Goal: Transaction & Acquisition: Subscribe to service/newsletter

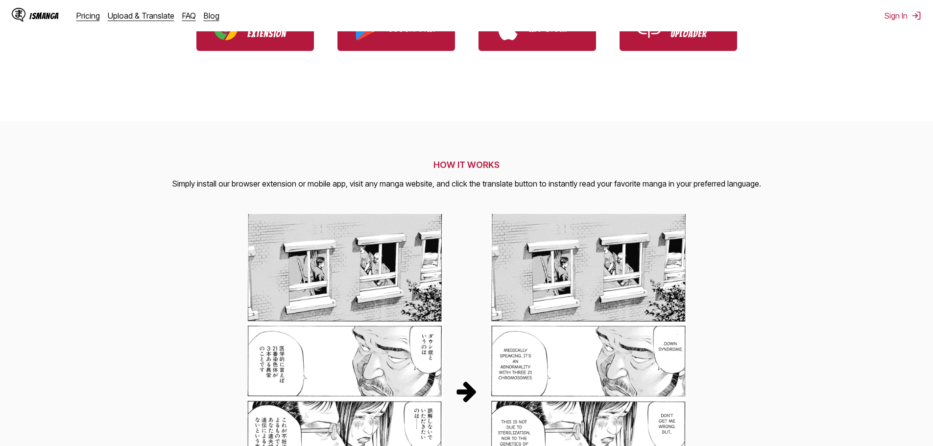
scroll to position [294, 0]
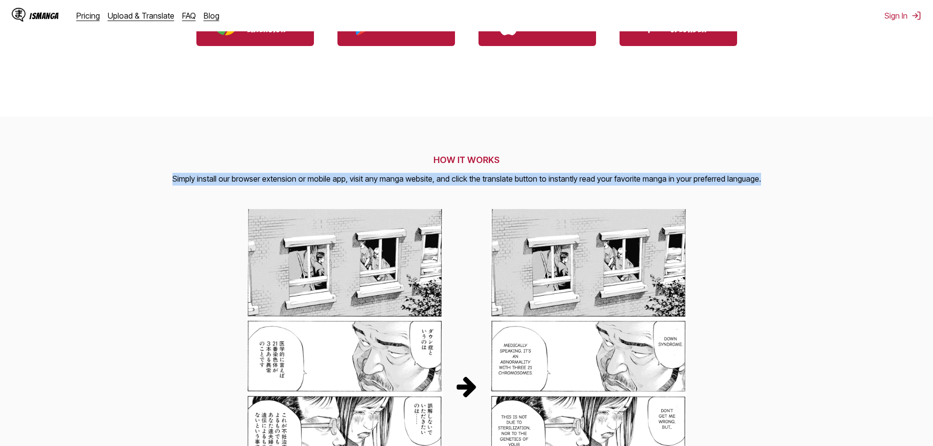
drag, startPoint x: 178, startPoint y: 179, endPoint x: 816, endPoint y: 202, distance: 638.3
click at [816, 202] on section "HOW IT WORKS Simply install our browser extension or mobile app, visit any mang…" at bounding box center [466, 383] width 933 height 532
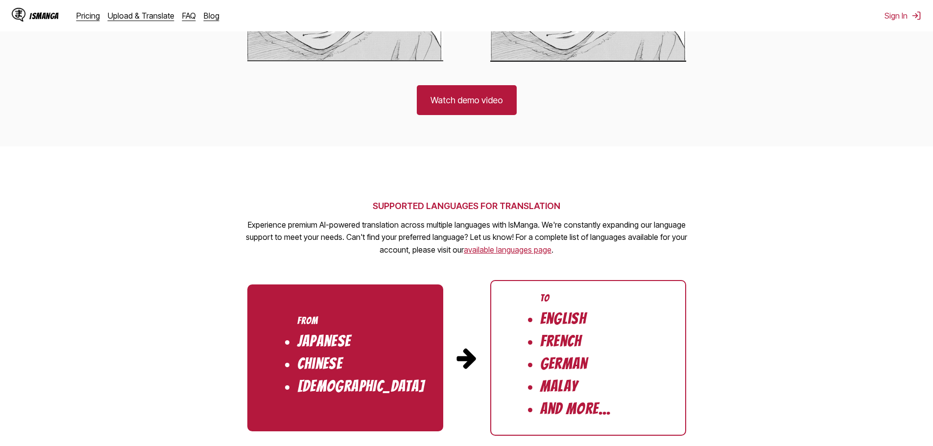
scroll to position [783, 0]
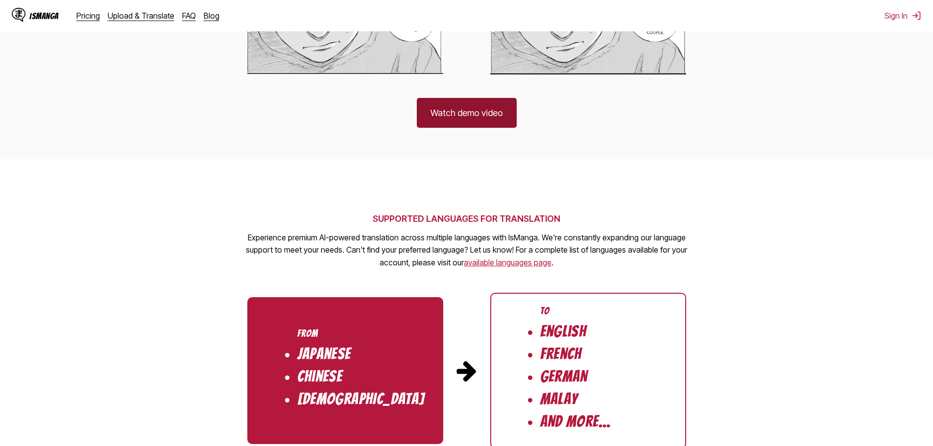
click at [481, 105] on link "Watch demo video" at bounding box center [467, 113] width 100 height 30
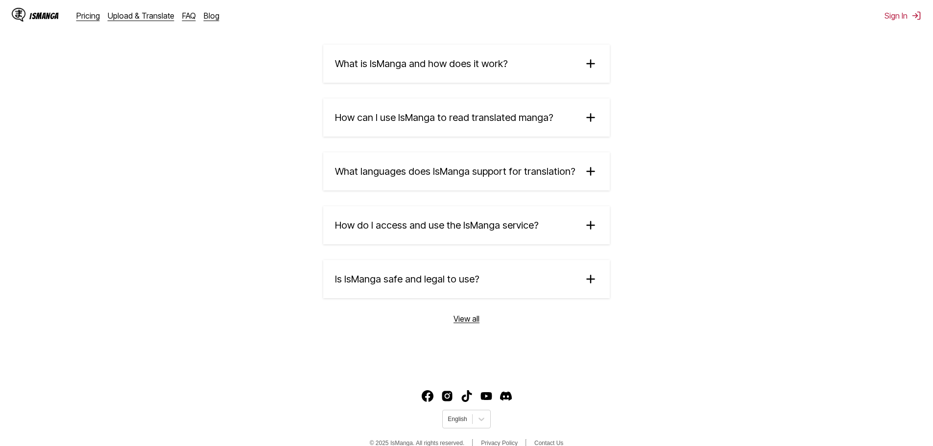
scroll to position [1623, 0]
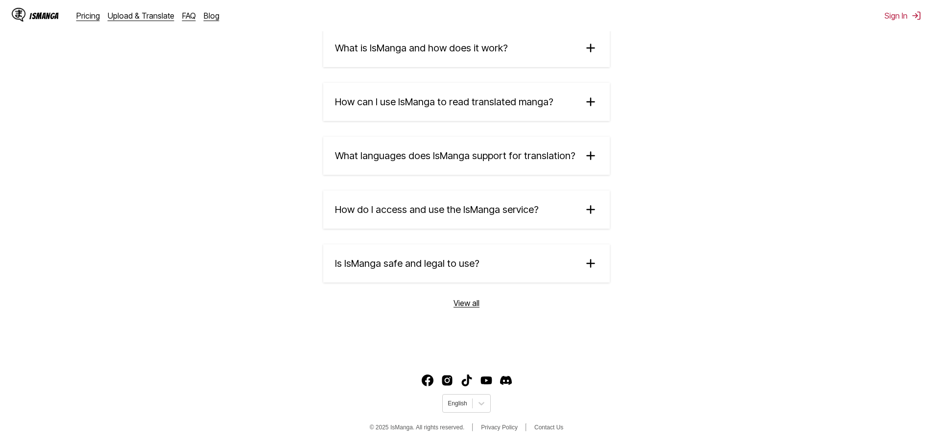
click at [576, 266] on summary "Is IsManga safe and legal to use?" at bounding box center [466, 263] width 286 height 38
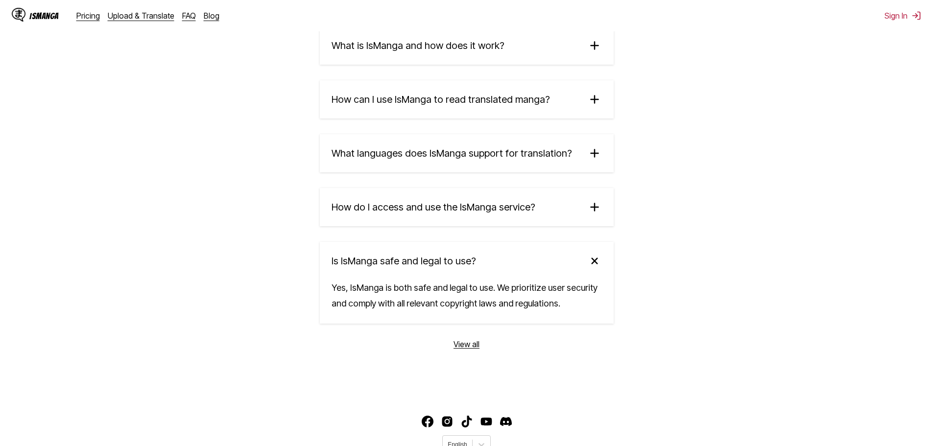
click at [575, 48] on summary "What is IsManga and how does it work?" at bounding box center [467, 45] width 294 height 38
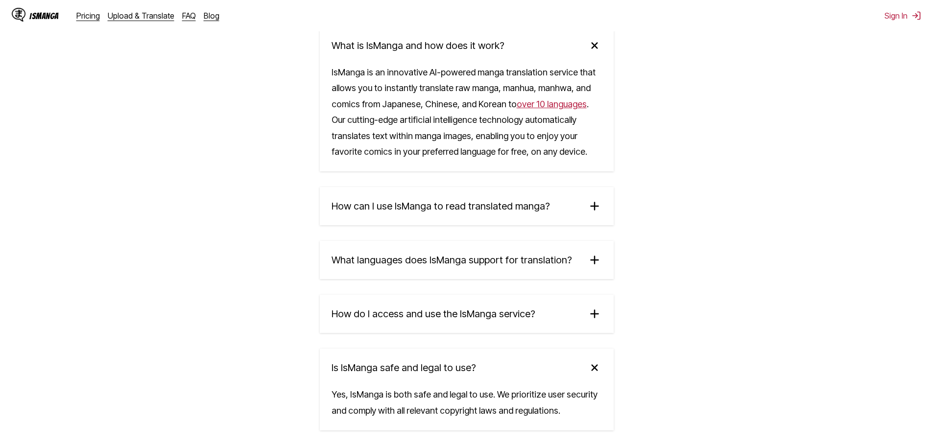
click at [576, 219] on summary "How can I use IsManga to read translated manga?" at bounding box center [467, 206] width 294 height 38
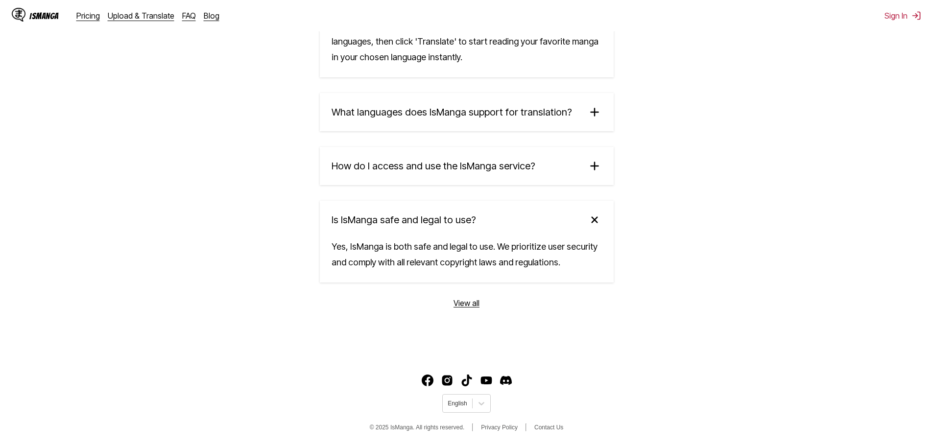
scroll to position [1880, 0]
click at [544, 97] on summary "What languages does IsManga support for translation?" at bounding box center [467, 112] width 294 height 38
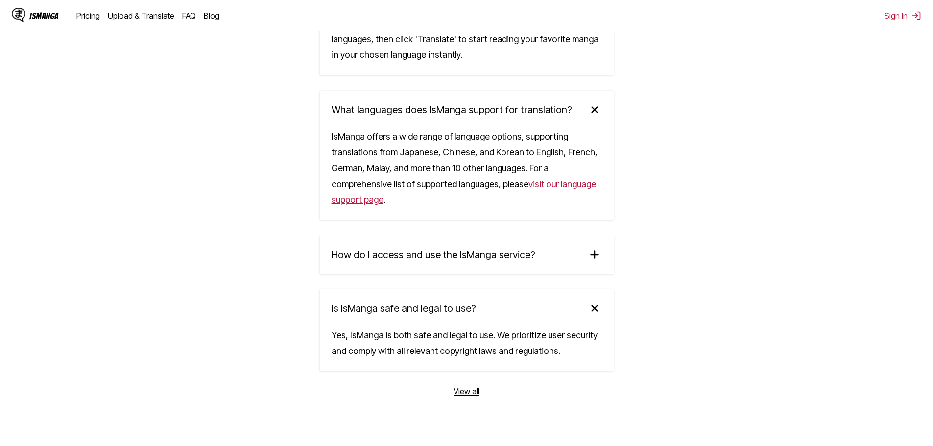
click at [553, 260] on summary "How do I access and use the IsManga service?" at bounding box center [467, 254] width 294 height 38
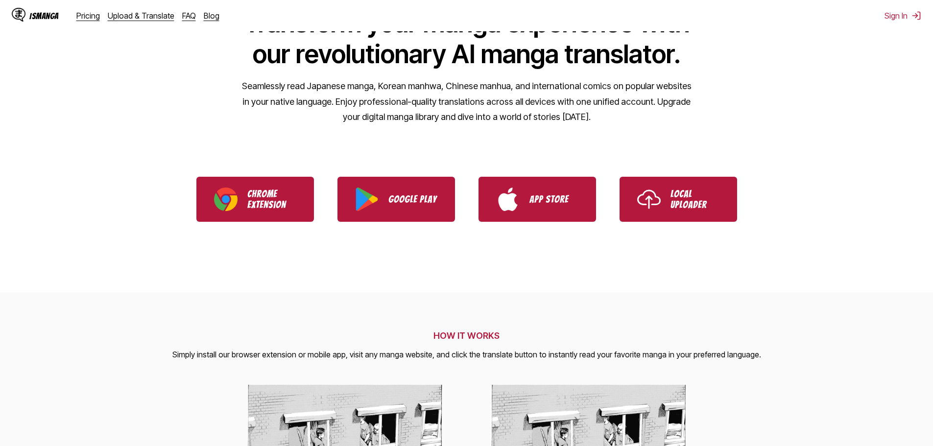
scroll to position [0, 0]
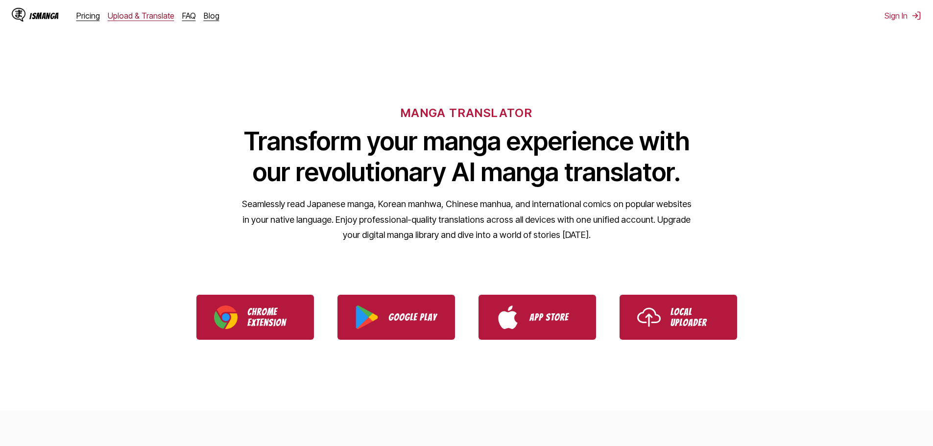
click at [154, 18] on link "Upload & Translate" at bounding box center [141, 16] width 67 height 10
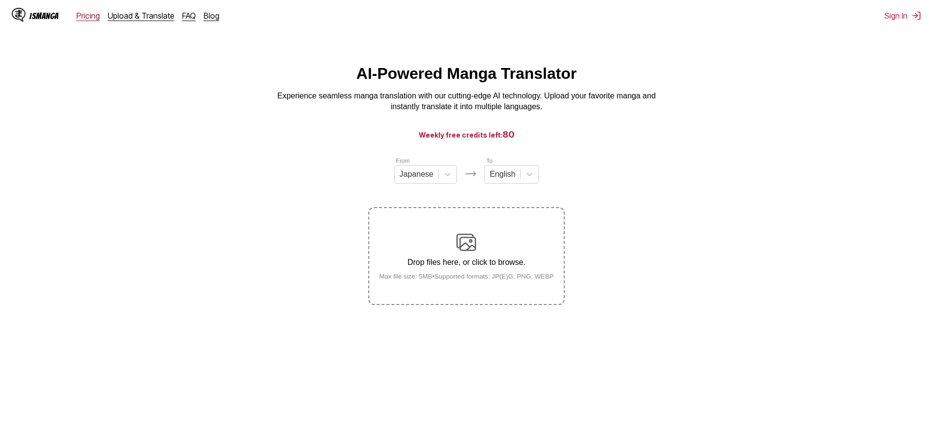
click at [78, 14] on link "Pricing" at bounding box center [87, 16] width 23 height 10
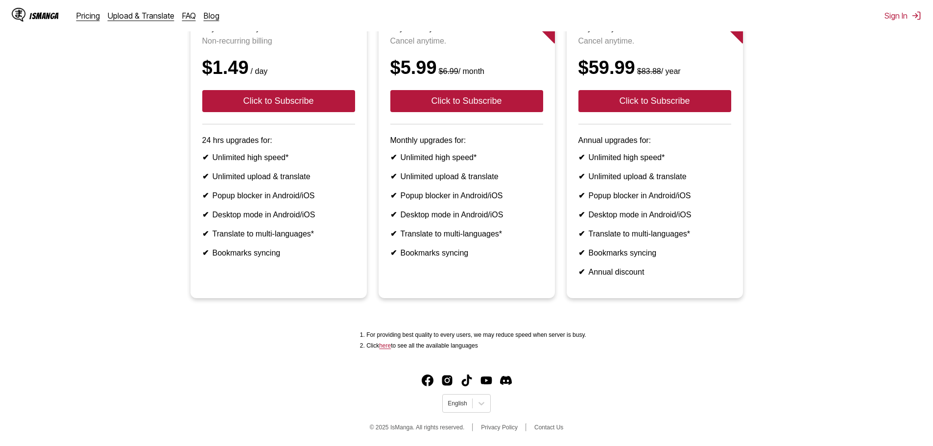
scroll to position [158, 0]
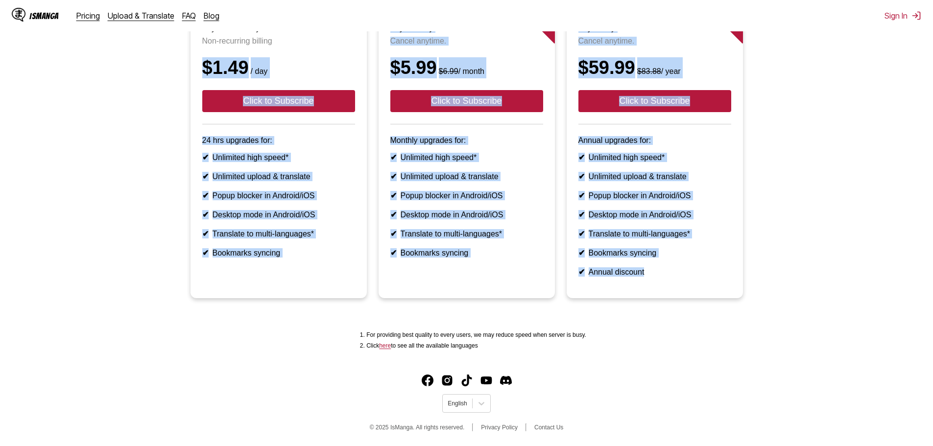
drag, startPoint x: 658, startPoint y: 255, endPoint x: 180, endPoint y: 41, distance: 523.7
click at [180, 41] on ul "Pay for One Day Non-recurring billing $1.49 / day Click to Subscribe 24 hrs upg…" at bounding box center [466, 152] width 917 height 315
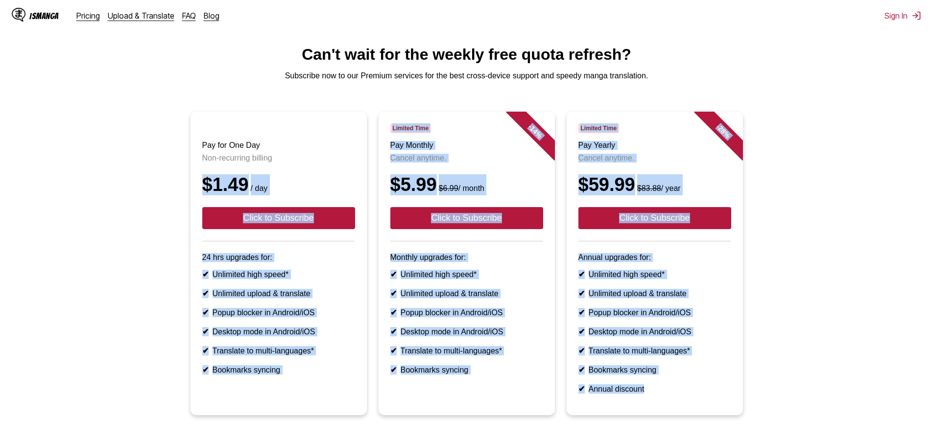
scroll to position [0, 0]
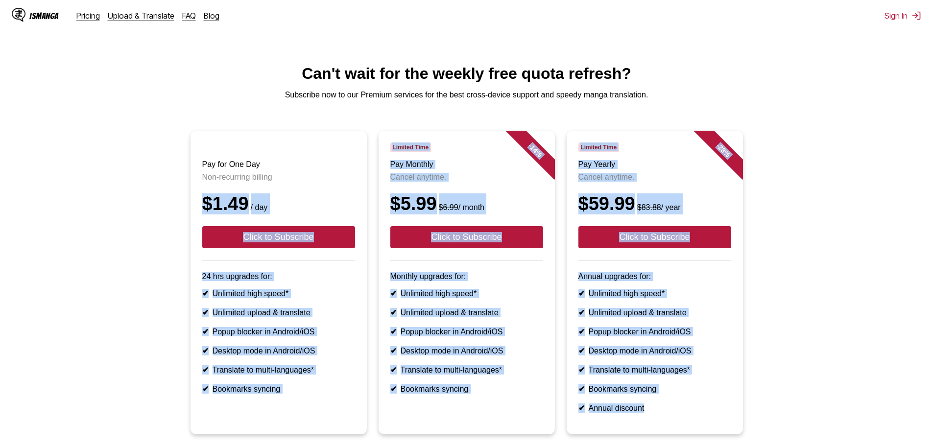
click at [881, 137] on ul "Pay for One Day Non-recurring billing $1.49 / day Click to Subscribe 24 hrs upg…" at bounding box center [466, 288] width 917 height 315
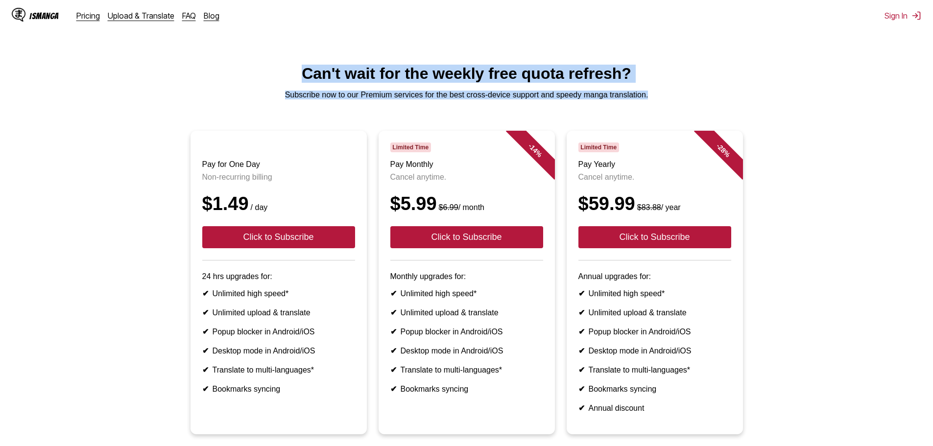
drag, startPoint x: 665, startPoint y: 95, endPoint x: 258, endPoint y: 74, distance: 406.8
click at [258, 74] on main "Can't wait for the weekly free quota refresh? Subscribe now to our Premium serv…" at bounding box center [466, 278] width 933 height 426
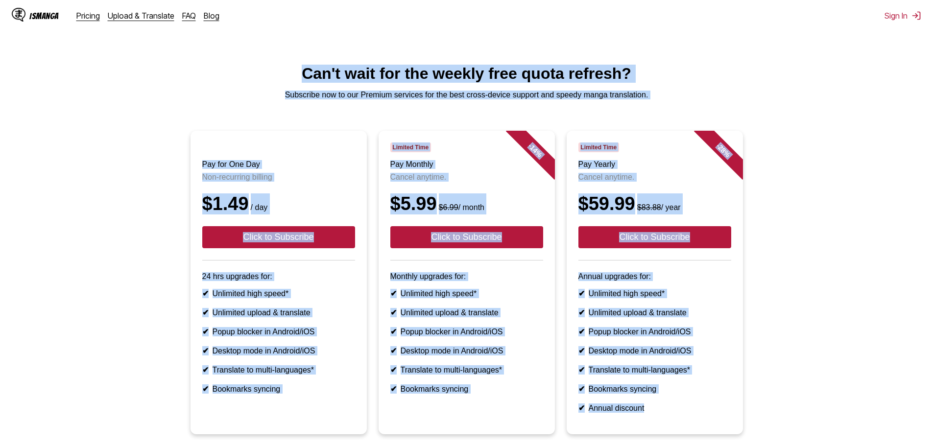
drag, startPoint x: 772, startPoint y: 282, endPoint x: 304, endPoint y: 66, distance: 516.0
click at [304, 66] on main "Can't wait for the weekly free quota refresh? Subscribe now to our Premium serv…" at bounding box center [466, 278] width 933 height 426
click at [262, 59] on html "IsManga Pricing Upload & Translate FAQ Blog Sign In Pricing Upload & Translate …" at bounding box center [466, 291] width 933 height 582
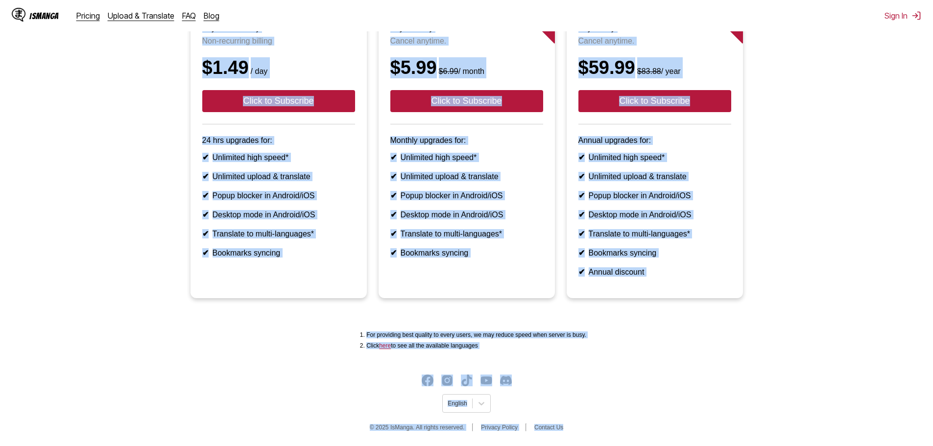
scroll to position [158, 0]
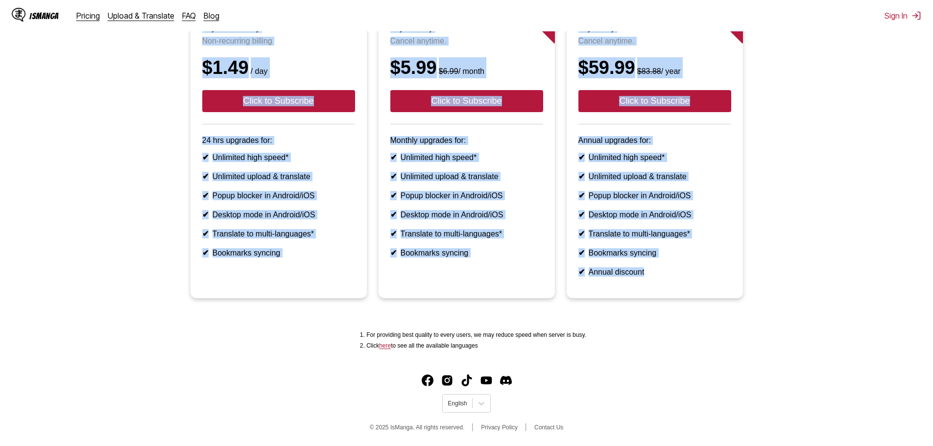
drag, startPoint x: 382, startPoint y: 99, endPoint x: 668, endPoint y: 262, distance: 329.3
click at [668, 262] on main "Can't wait for the weekly free quota refresh? Subscribe now to our Premium serv…" at bounding box center [466, 142] width 933 height 426
click at [802, 207] on ul "Pay for One Day Non-recurring billing $1.49 / day Click to Subscribe 24 hrs upg…" at bounding box center [466, 152] width 917 height 315
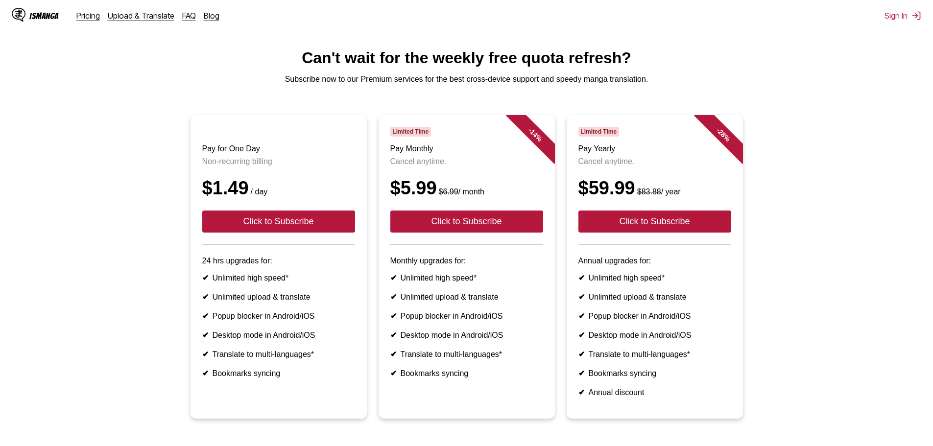
scroll to position [11, 0]
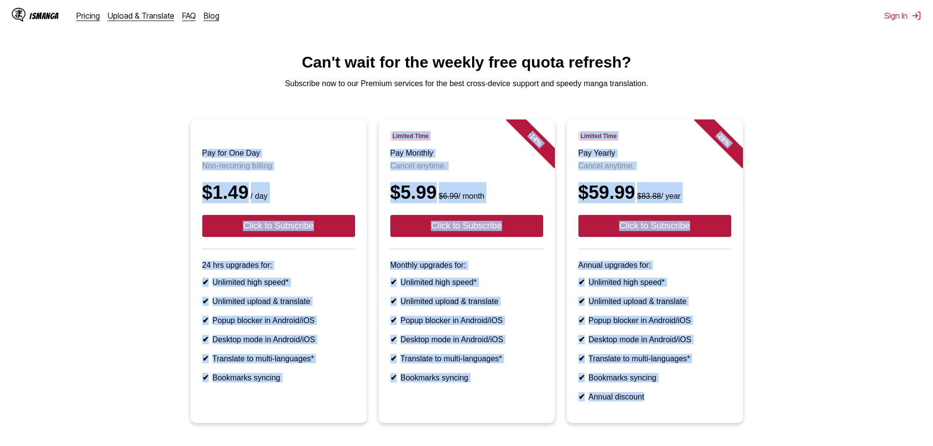
drag, startPoint x: 223, startPoint y: 139, endPoint x: 690, endPoint y: 412, distance: 541.5
click at [703, 430] on ul "Pay for One Day Non-recurring billing $1.49 / day Click to Subscribe 24 hrs upg…" at bounding box center [466, 276] width 917 height 315
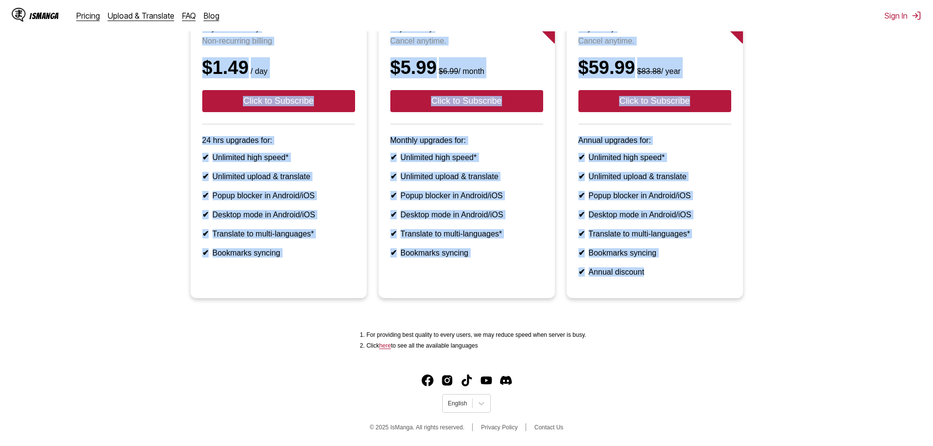
scroll to position [158, 0]
drag, startPoint x: 863, startPoint y: 151, endPoint x: 831, endPoint y: 179, distance: 41.6
click at [863, 151] on ul "Pay for One Day Non-recurring billing $1.49 / day Click to Subscribe 24 hrs upg…" at bounding box center [466, 152] width 917 height 315
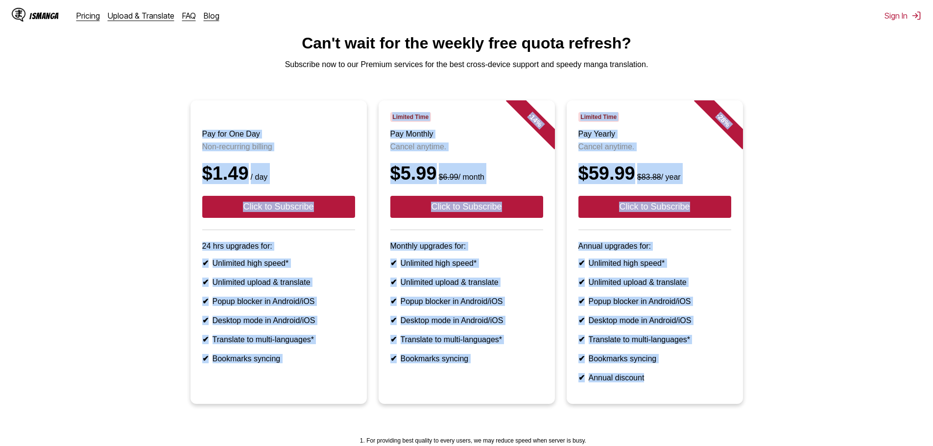
scroll to position [0, 0]
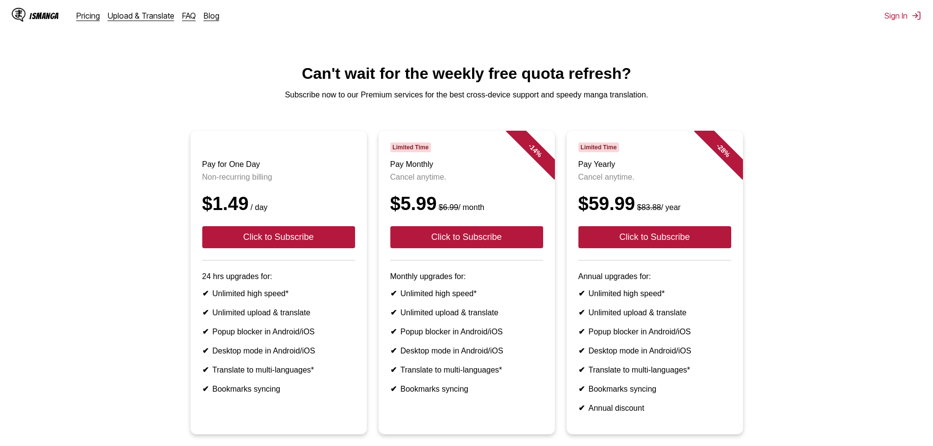
click at [814, 91] on main "Can't wait for the weekly free quota refresh? Subscribe now to our Premium serv…" at bounding box center [466, 278] width 933 height 426
